Goal: Task Accomplishment & Management: Manage account settings

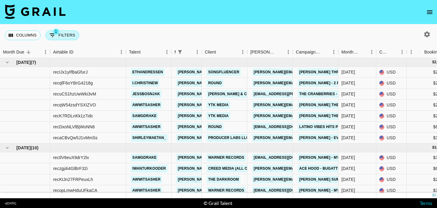
click at [62, 35] on button "1 Filters" at bounding box center [63, 35] width 34 height 10
select select "managerIds"
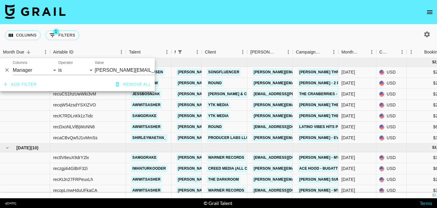
click at [112, 66] on input "[PERSON_NAME][EMAIL_ADDRESS][DOMAIN_NAME]" at bounding box center [132, 69] width 74 height 9
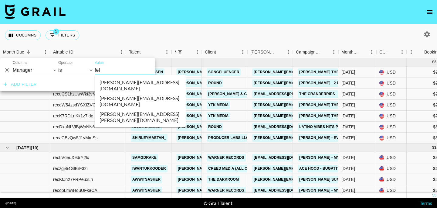
type input "feli"
click at [129, 93] on li "[PERSON_NAME][EMAIL_ADDRESS][DOMAIN_NAME]" at bounding box center [140, 101] width 91 height 16
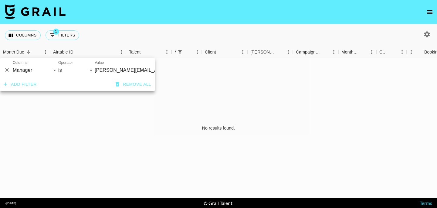
click at [428, 36] on icon "button" at bounding box center [427, 34] width 6 height 6
select select "[DATE]"
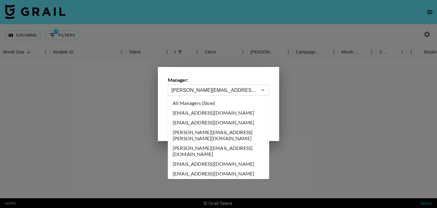
click at [195, 87] on input "[PERSON_NAME][EMAIL_ADDRESS][DOMAIN_NAME]" at bounding box center [214, 89] width 86 height 7
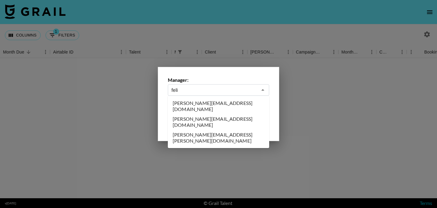
click at [188, 115] on li "[PERSON_NAME][EMAIL_ADDRESS][DOMAIN_NAME]" at bounding box center [218, 122] width 101 height 16
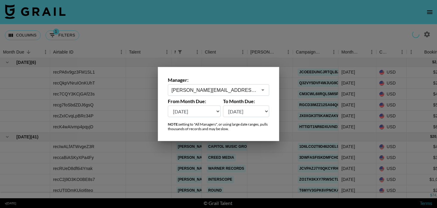
type input "[PERSON_NAME][EMAIL_ADDRESS][DOMAIN_NAME]"
click at [208, 28] on div at bounding box center [218, 104] width 437 height 208
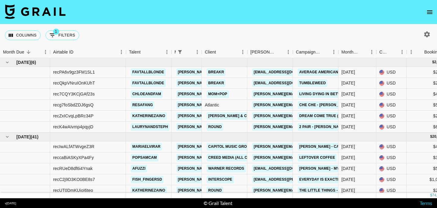
click at [426, 31] on icon "button" at bounding box center [426, 34] width 7 height 7
select select "[DATE]"
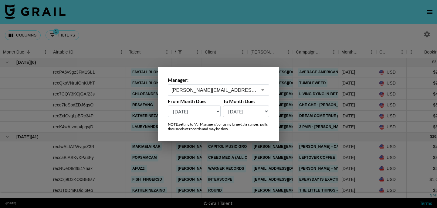
click at [207, 90] on input "[PERSON_NAME][EMAIL_ADDRESS][DOMAIN_NAME]" at bounding box center [214, 89] width 86 height 7
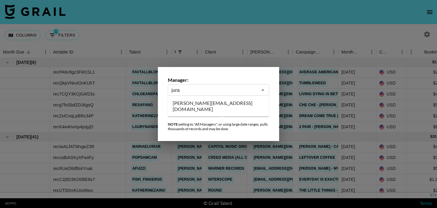
click at [209, 103] on li "[PERSON_NAME][EMAIL_ADDRESS][DOMAIN_NAME]" at bounding box center [218, 106] width 101 height 16
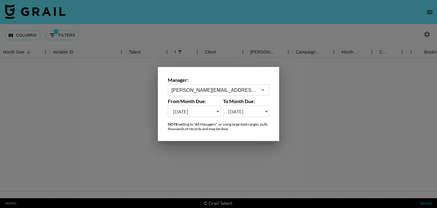
type input "[PERSON_NAME][EMAIL_ADDRESS][DOMAIN_NAME]"
click at [64, 41] on div at bounding box center [218, 104] width 437 height 208
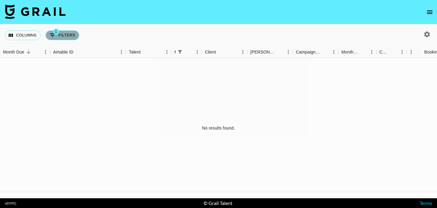
click at [64, 39] on button "1 Filters" at bounding box center [63, 35] width 34 height 10
select select "managerIds"
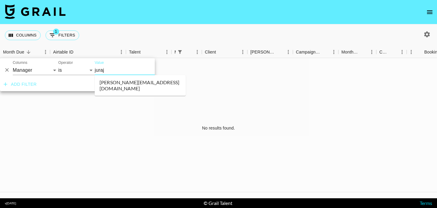
click at [128, 87] on li "[PERSON_NAME][EMAIL_ADDRESS][DOMAIN_NAME]" at bounding box center [140, 85] width 91 height 16
type input "[PERSON_NAME][EMAIL_ADDRESS][DOMAIN_NAME]"
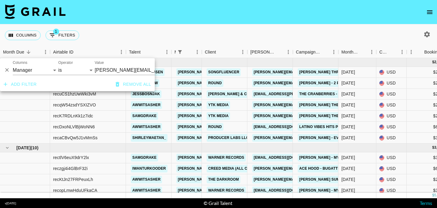
click at [119, 26] on div "Columns 1 Filters + Booking" at bounding box center [218, 35] width 437 height 22
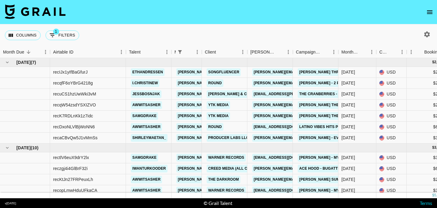
click at [134, 36] on div "Columns 1 Filters + Booking" at bounding box center [218, 35] width 437 height 22
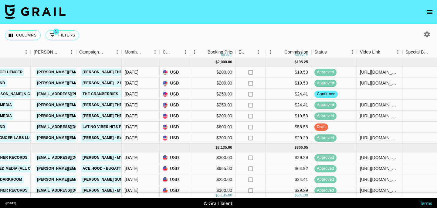
scroll to position [0, 219]
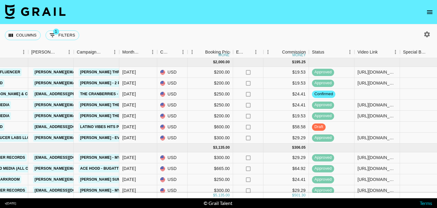
click at [430, 14] on icon "open drawer" at bounding box center [429, 11] width 7 height 7
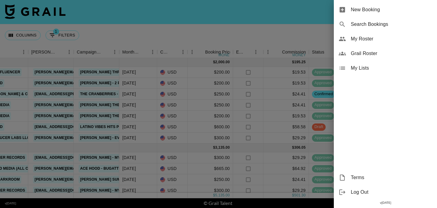
click at [376, 39] on span "My Roster" at bounding box center [391, 38] width 81 height 7
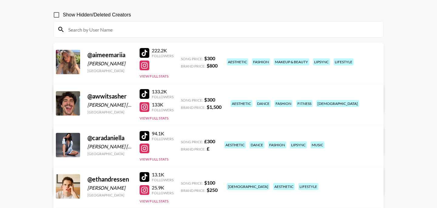
scroll to position [50, 0]
click at [183, 181] on link "View/Edit Details" at bounding box center [123, 184] width 118 height 6
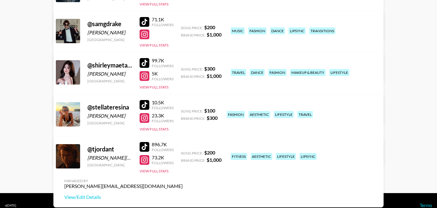
scroll to position [618, 0]
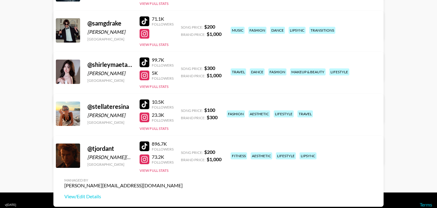
click at [183, 151] on link "View/Edit Details" at bounding box center [123, 154] width 118 height 6
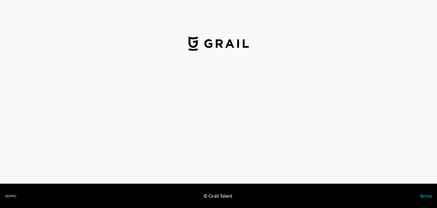
select select "GBP"
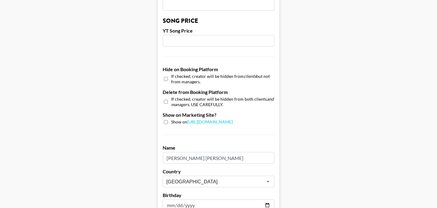
scroll to position [512, 0]
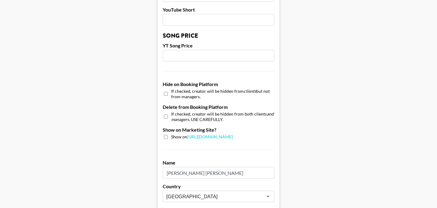
click at [164, 112] on input "checkbox" at bounding box center [166, 116] width 4 height 9
checkbox input "true"
click at [164, 89] on input "checkbox" at bounding box center [166, 93] width 4 height 9
checkbox input "true"
click at [165, 112] on input "checkbox" at bounding box center [166, 116] width 4 height 9
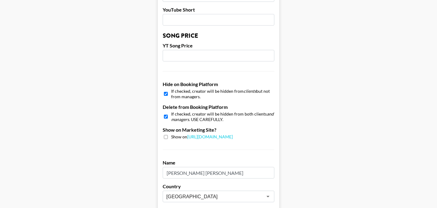
checkbox input "false"
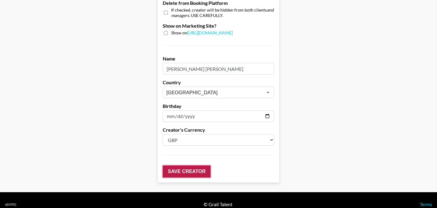
click at [169, 165] on input "Save Creator" at bounding box center [187, 171] width 48 height 12
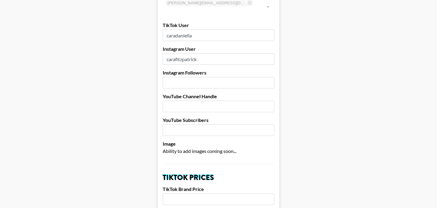
scroll to position [0, 0]
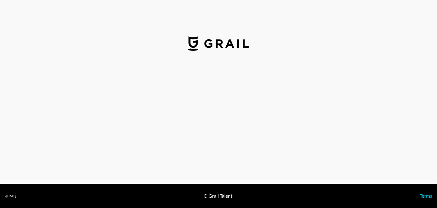
select select "USD"
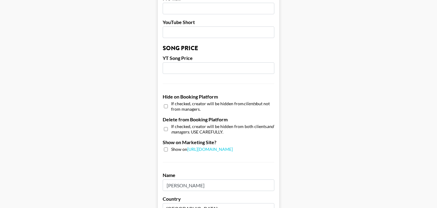
scroll to position [507, 0]
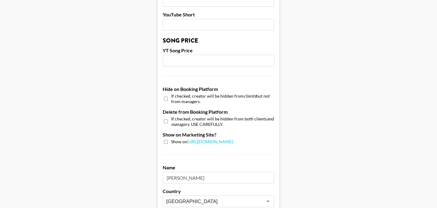
click at [166, 117] on input "checkbox" at bounding box center [166, 121] width 4 height 9
checkbox input "false"
click at [166, 94] on input "checkbox" at bounding box center [166, 98] width 4 height 9
checkbox input "true"
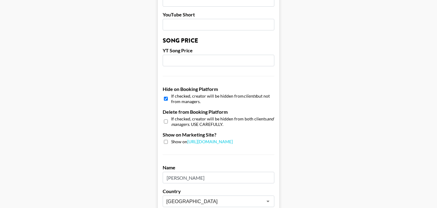
scroll to position [616, 0]
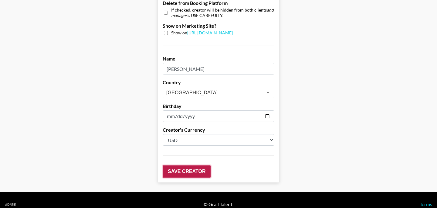
click at [181, 165] on input "Save Creator" at bounding box center [187, 171] width 48 height 12
